Goal: Information Seeking & Learning: Learn about a topic

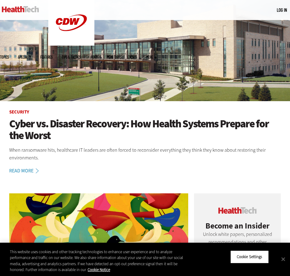
scroll to position [62, 0]
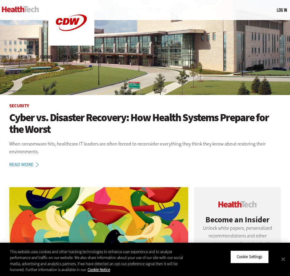
drag, startPoint x: 86, startPoint y: 116, endPoint x: 233, endPoint y: 5, distance: 184.1
click at [86, 116] on h1 "Cyber vs. Disaster Recovery: How Health Systems Prepare for the Worst" at bounding box center [145, 123] width 272 height 24
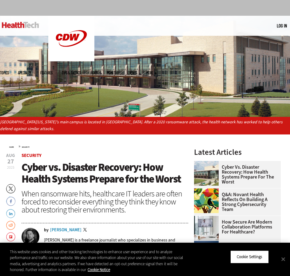
scroll to position [92, 0]
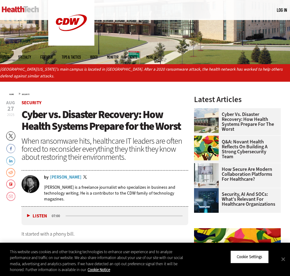
click at [46, 115] on span "Cyber vs. Disaster Recovery: How Health Systems Prepare for the Worst" at bounding box center [102, 120] width 160 height 26
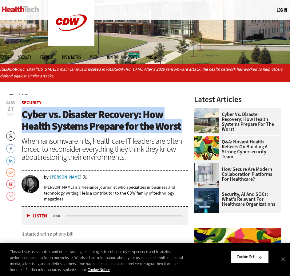
click at [46, 115] on span "Cyber vs. Disaster Recovery: How Health Systems Prepare for the Worst" at bounding box center [102, 120] width 160 height 26
copy header "Cyber vs. Disaster Recovery: How Health Systems Prepare for the Worst"
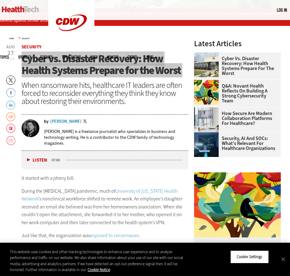
scroll to position [154, 0]
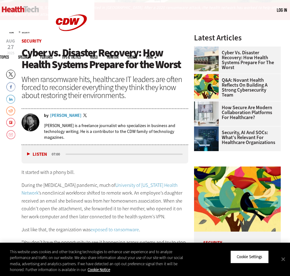
copy div "It started with a phony bill."
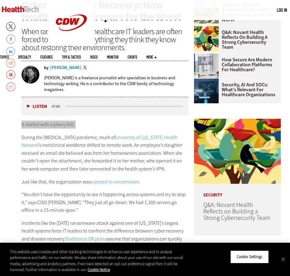
scroll to position [216, 0]
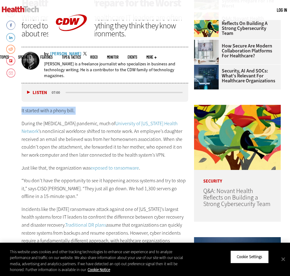
click at [41, 136] on p "During the [MEDICAL_DATA] pandemic, much of University of [US_STATE] Health Net…" at bounding box center [105, 139] width 167 height 39
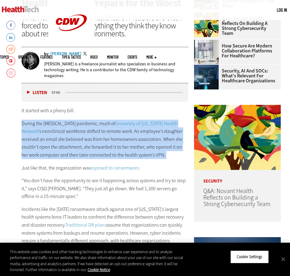
click at [41, 136] on p "During the [MEDICAL_DATA] pandemic, much of University of [US_STATE] Health Net…" at bounding box center [105, 139] width 167 height 39
copy div "During the [MEDICAL_DATA] pandemic, much of University of [US_STATE] Health Net…"
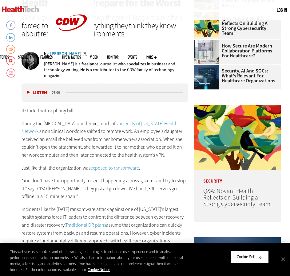
click at [55, 165] on p "Just like that, the organization was exposed to ransomware ." at bounding box center [105, 168] width 167 height 8
copy div "Just like that, the organization was exposed to ransomware ."
click at [52, 184] on p "“You don’t have the opportunity to see it happening across systems and try to s…" at bounding box center [105, 188] width 167 height 24
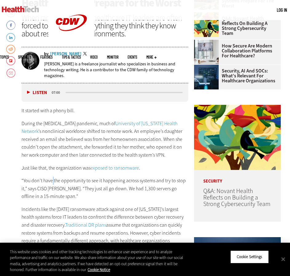
click at [52, 184] on p "“You don’t have the opportunity to see it happening across systems and try to s…" at bounding box center [105, 188] width 167 height 24
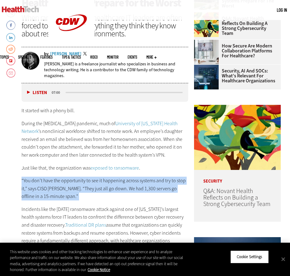
click at [52, 184] on p "“You don’t have the opportunity to see it happening across systems and try to s…" at bounding box center [105, 188] width 167 height 24
copy div "“You don’t have the opportunity to see it happening across systems and try to s…"
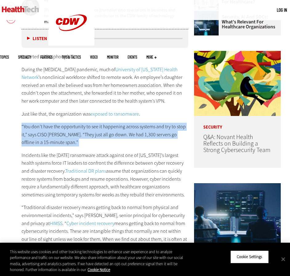
scroll to position [277, 0]
